Goal: Task Accomplishment & Management: Manage account settings

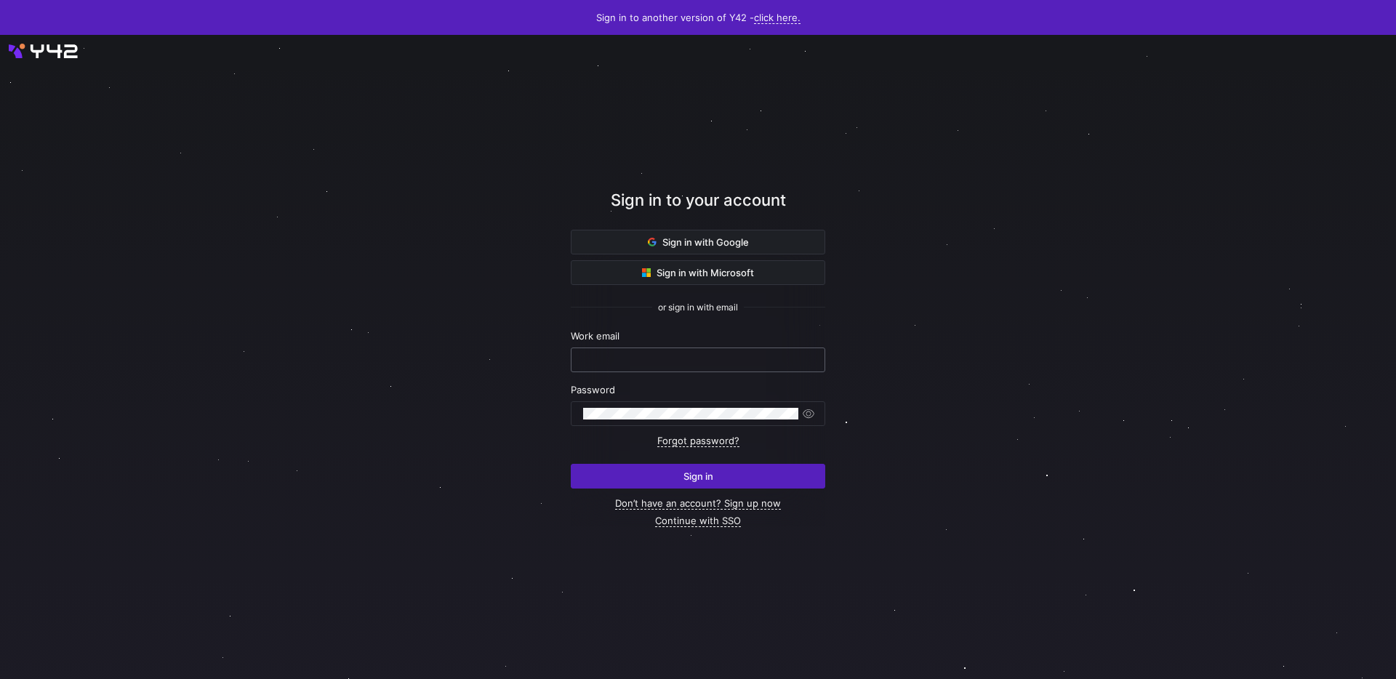
click at [636, 364] on input "text" at bounding box center [698, 360] width 230 height 12
type input "[EMAIL_ADDRESS][DOMAIN_NAME]"
click at [765, 473] on span "submit" at bounding box center [698, 476] width 253 height 23
click at [698, 436] on link "Forgot password?" at bounding box center [698, 441] width 82 height 12
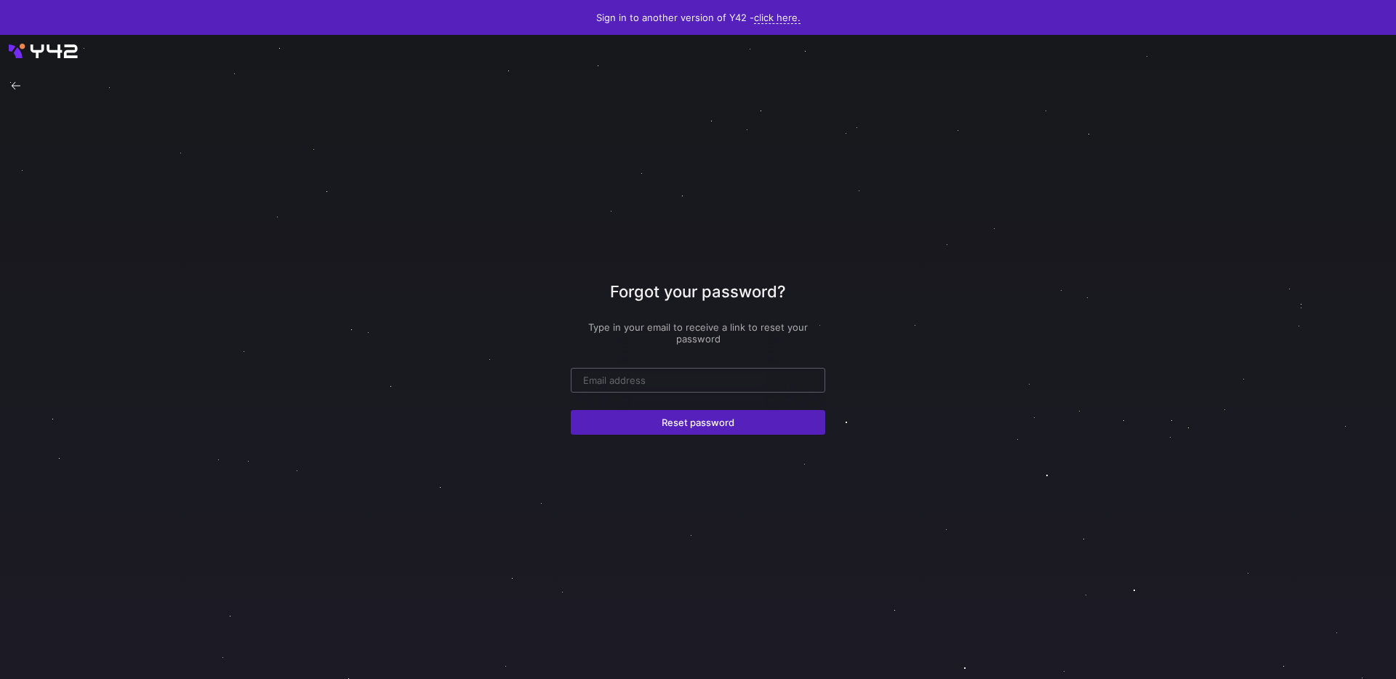
click at [647, 382] on input "email" at bounding box center [698, 381] width 230 height 12
type input "[EMAIL_ADDRESS][DOMAIN_NAME]"
click at [559, 415] on div at bounding box center [698, 357] width 1257 height 580
click at [614, 419] on span "submit" at bounding box center [698, 422] width 253 height 23
